Goal: Transaction & Acquisition: Purchase product/service

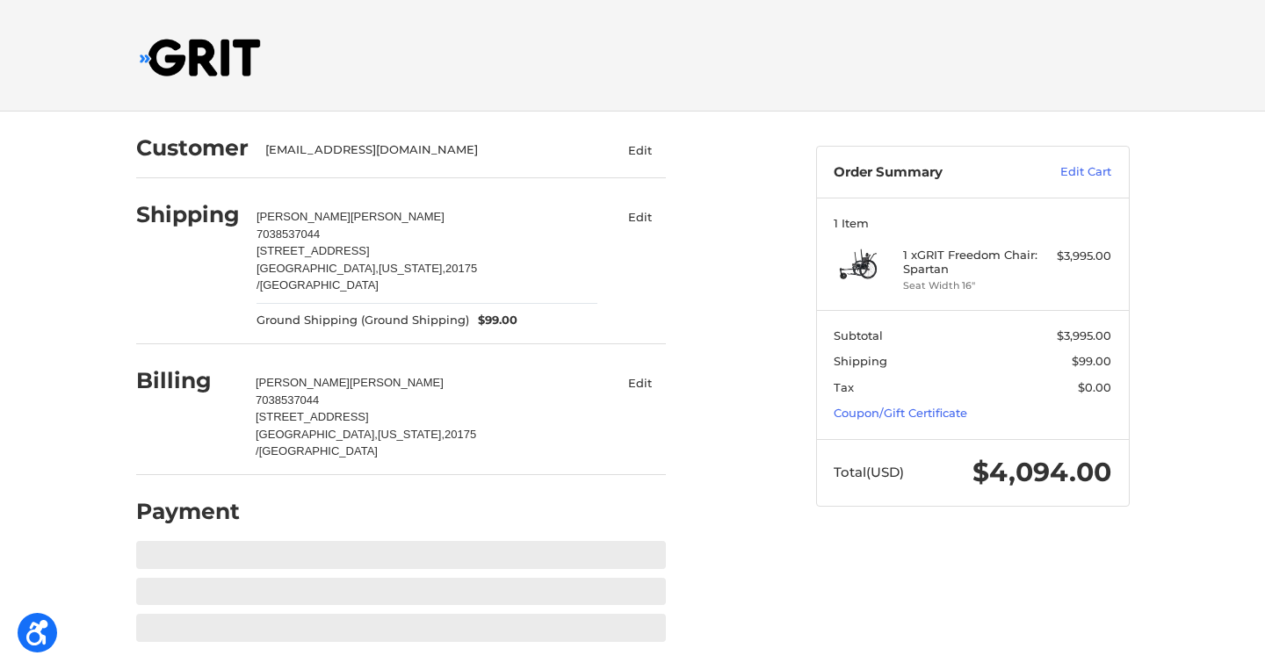
click at [184, 62] on img at bounding box center [200, 58] width 121 height 38
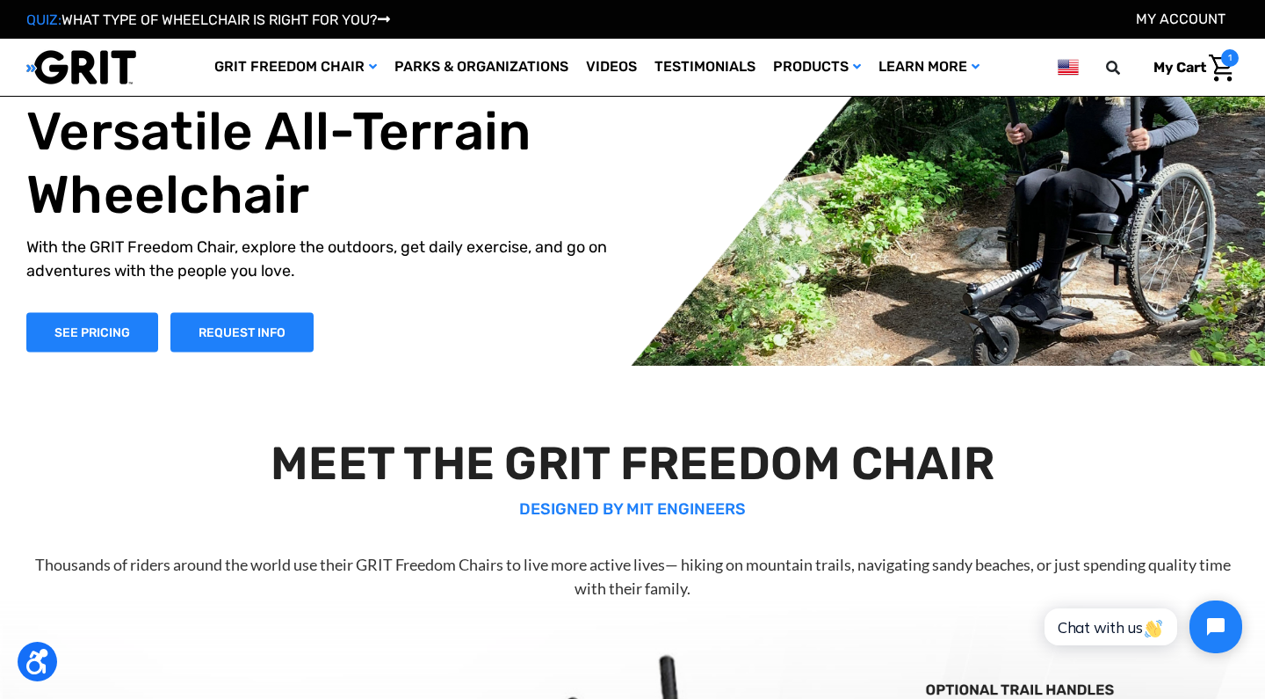
scroll to position [7, 0]
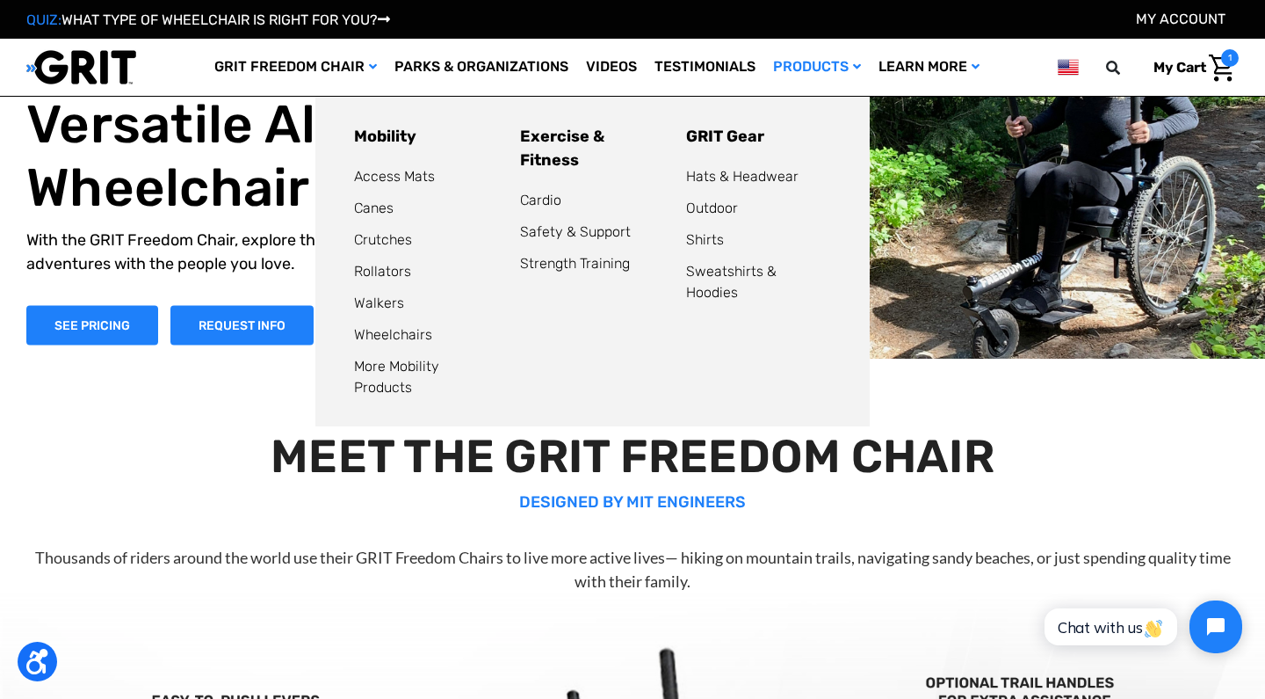
click at [816, 60] on link "Products" at bounding box center [816, 67] width 105 height 57
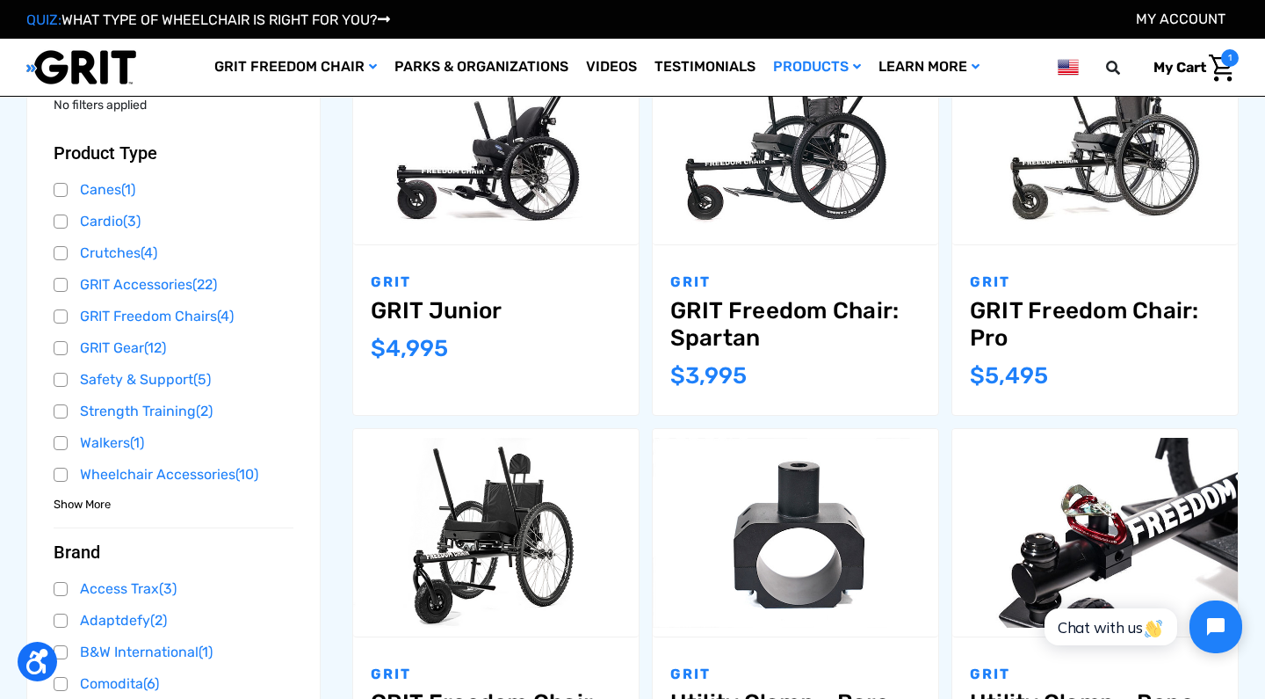
scroll to position [338, 0]
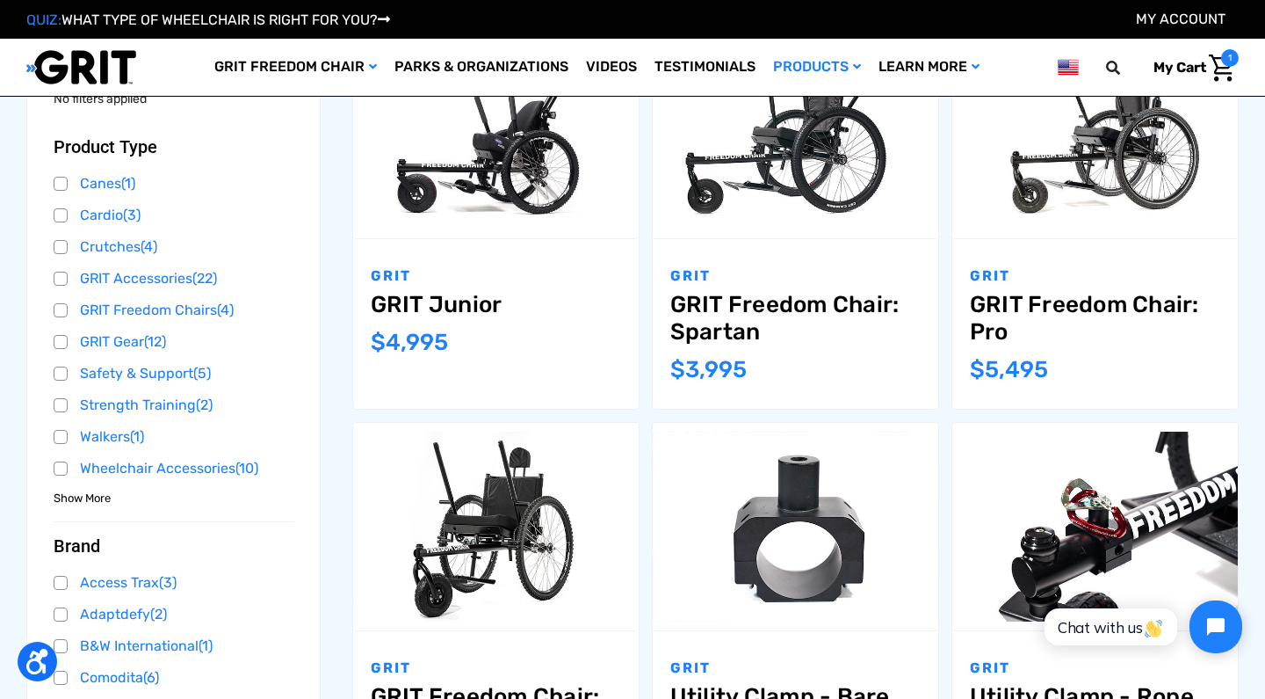
click at [768, 306] on link "GRIT Freedom Chair: Spartan" at bounding box center [795, 318] width 250 height 54
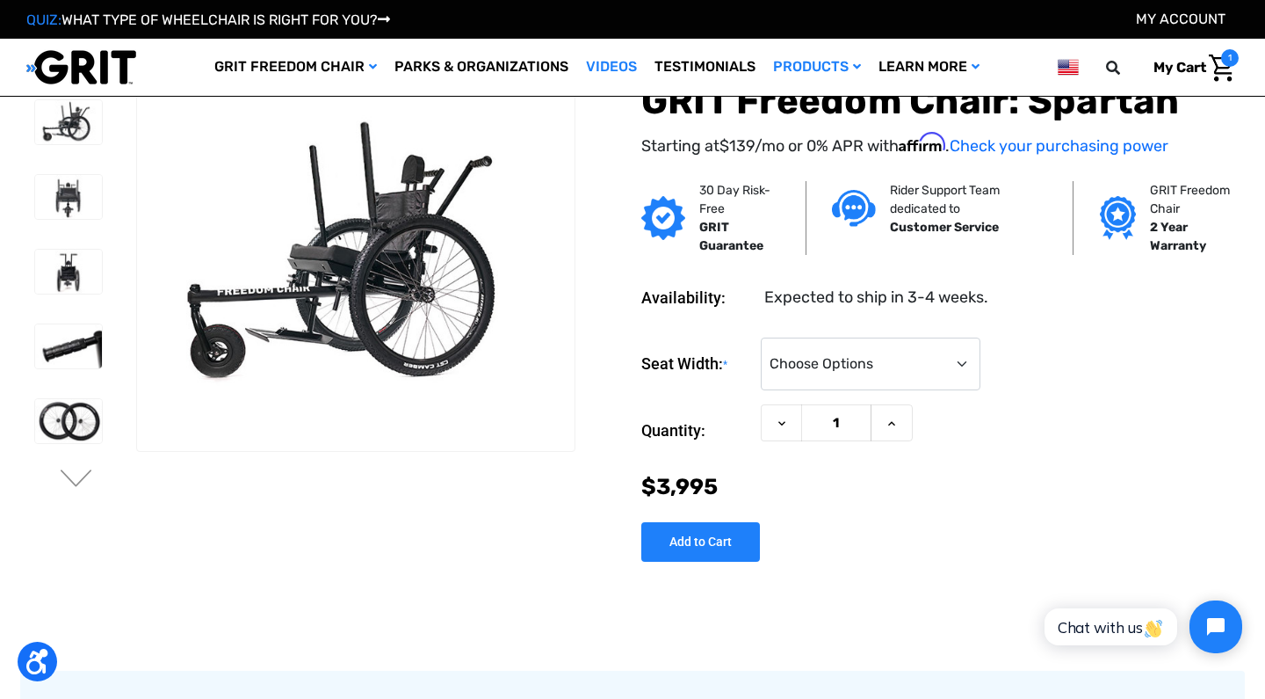
click at [609, 67] on link "Videos" at bounding box center [611, 67] width 69 height 57
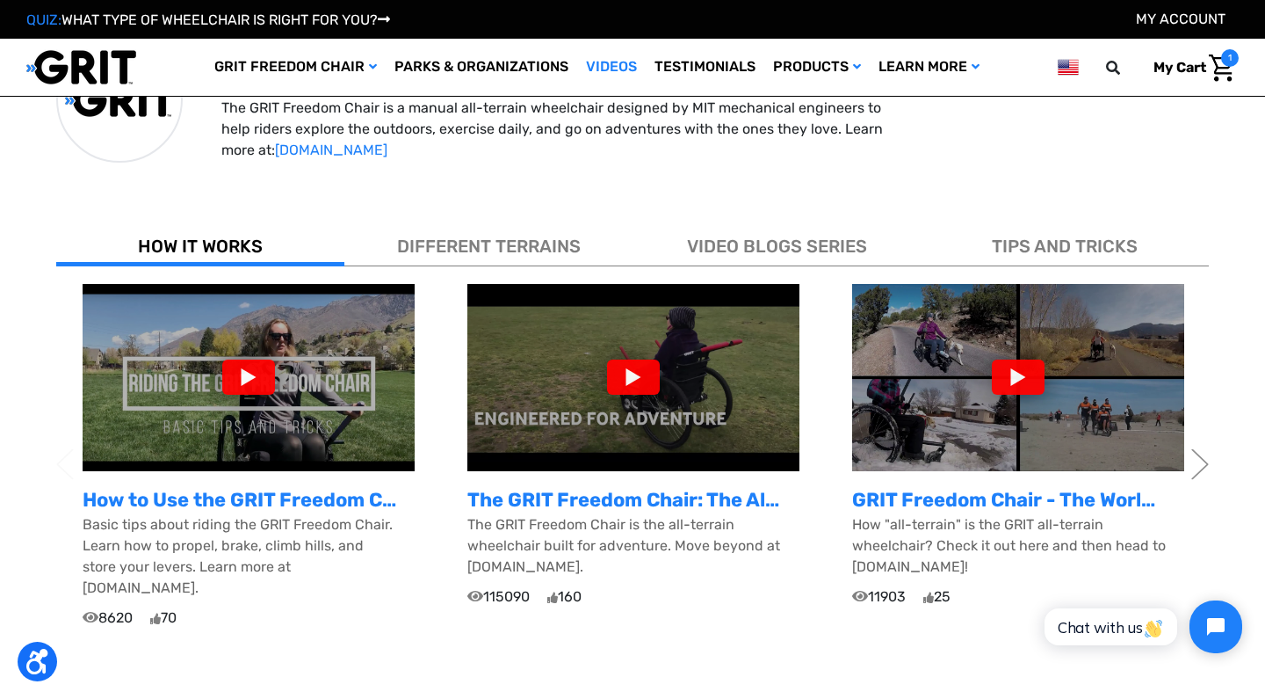
scroll to position [431, 0]
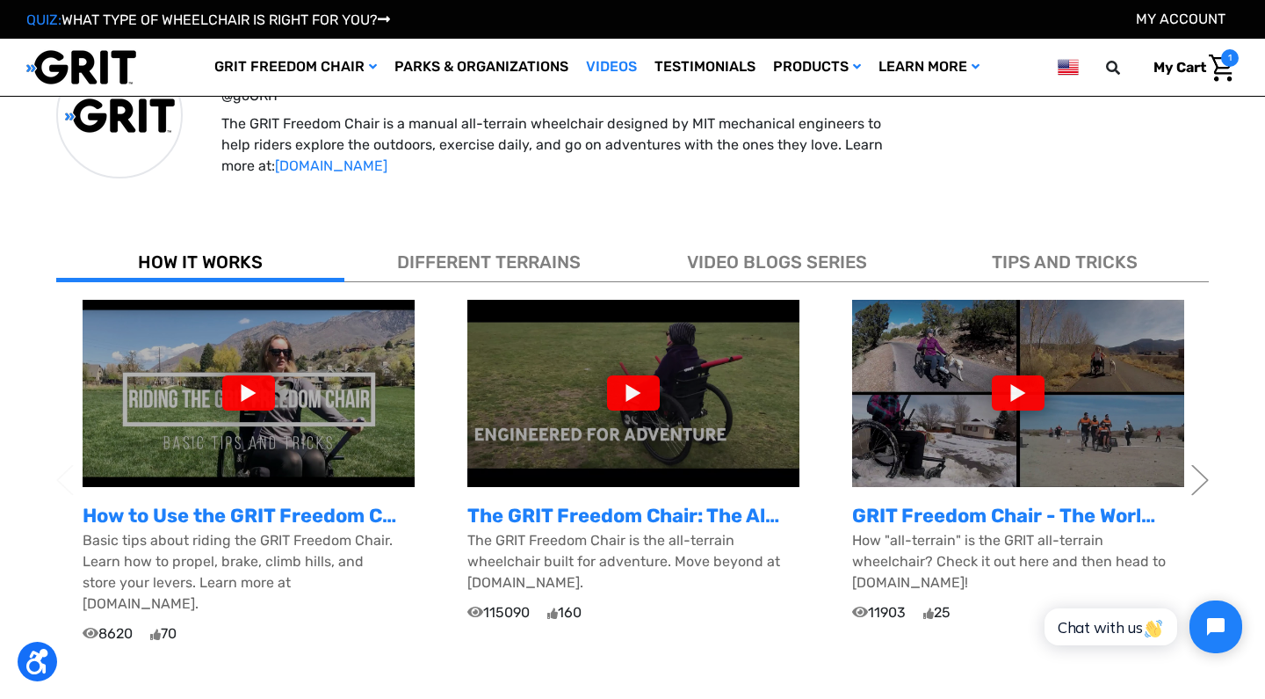
click at [638, 388] on div at bounding box center [633, 392] width 53 height 35
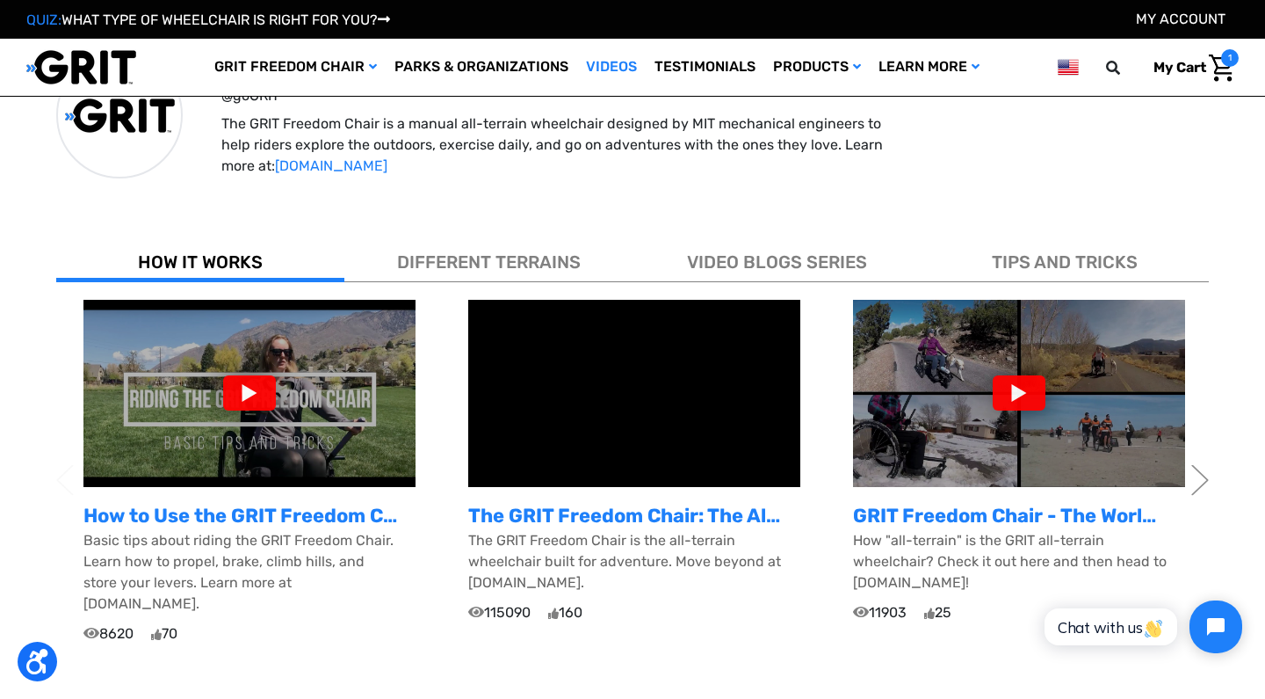
click at [250, 399] on div at bounding box center [249, 392] width 53 height 35
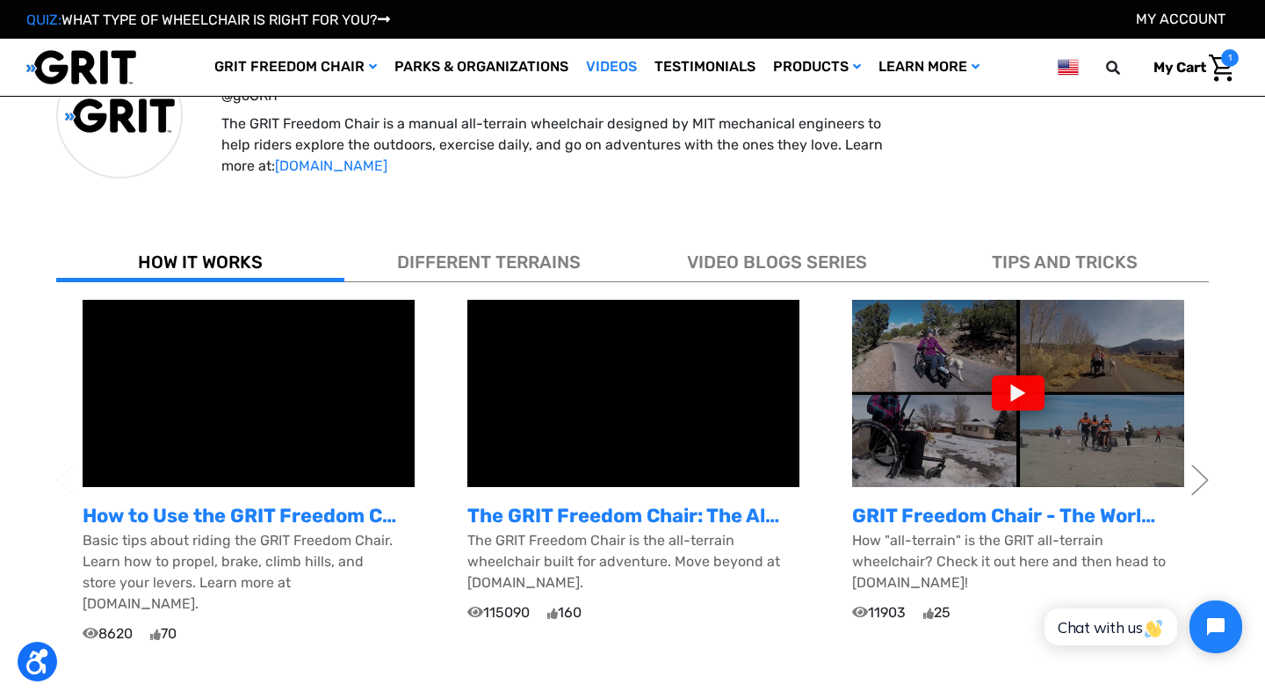
click at [1001, 414] on img at bounding box center [1018, 393] width 332 height 187
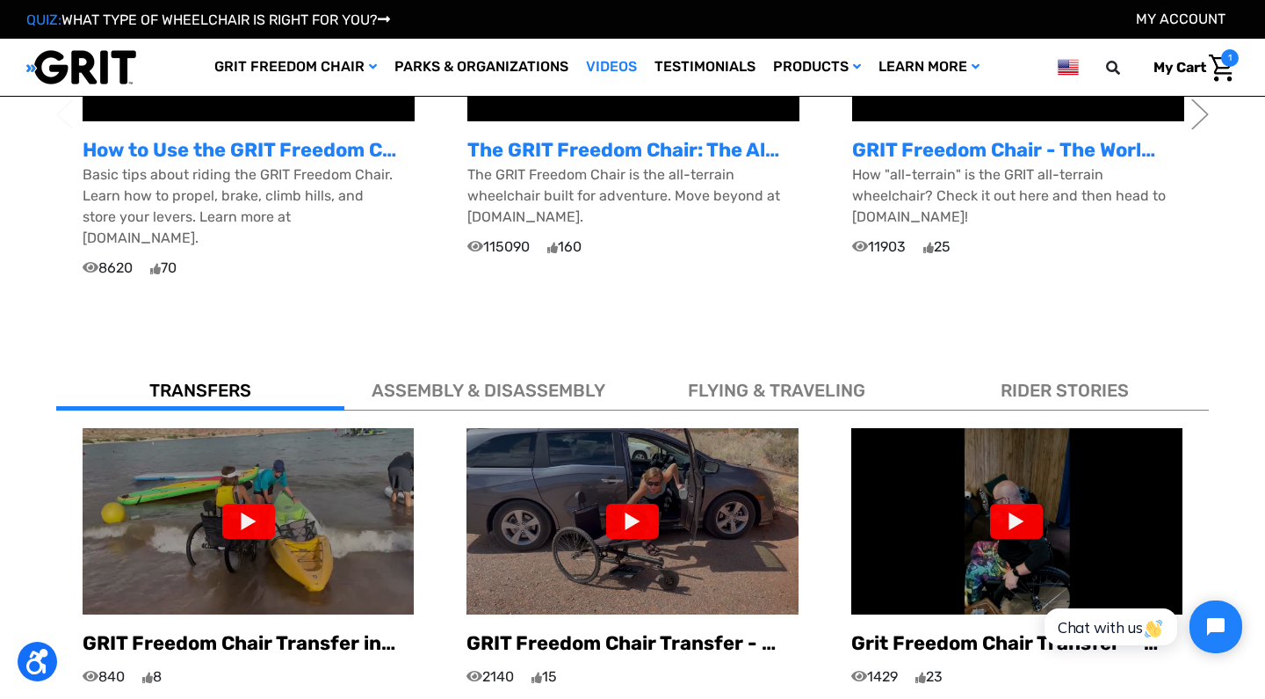
scroll to position [802, 0]
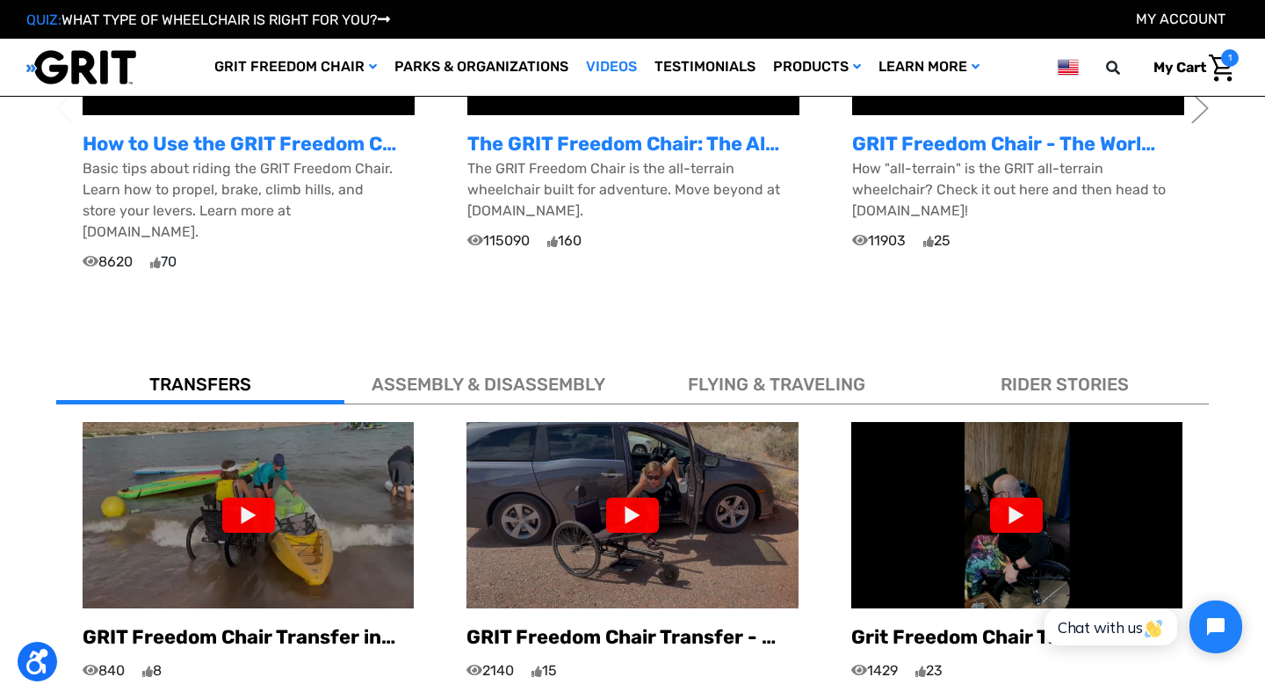
click at [245, 497] on div at bounding box center [248, 514] width 53 height 35
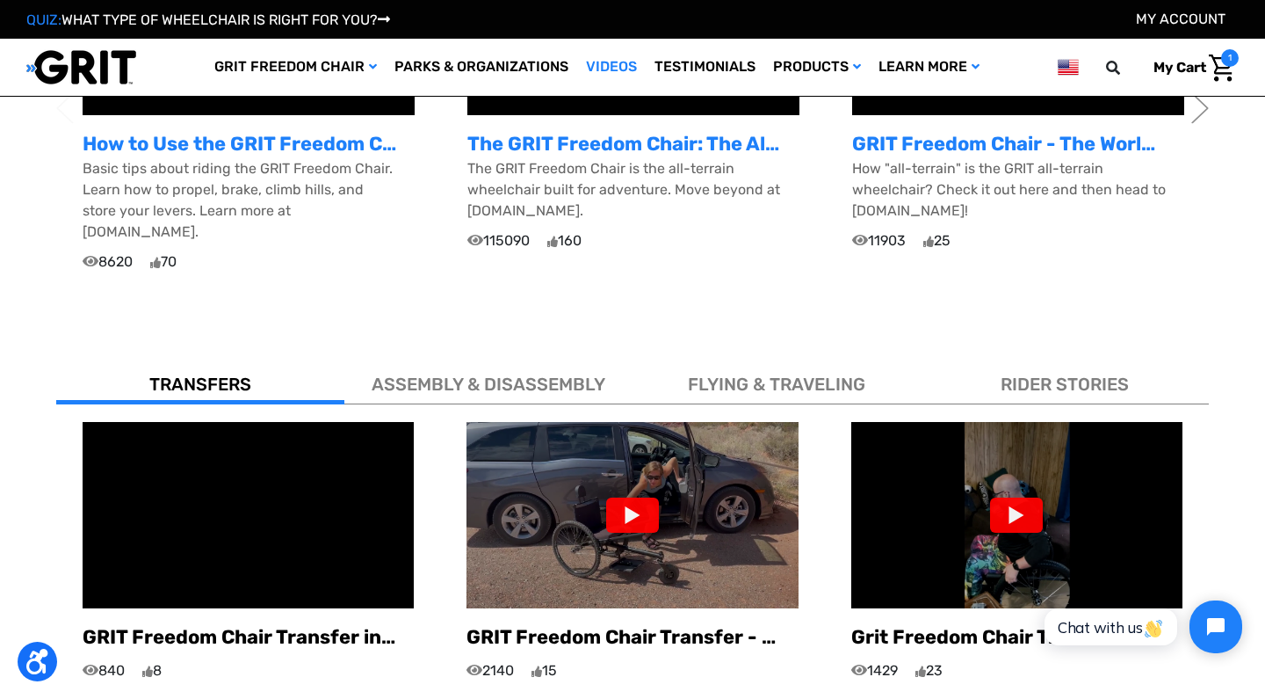
click at [617, 503] on div at bounding box center [632, 514] width 53 height 35
